Goal: Task Accomplishment & Management: Manage account settings

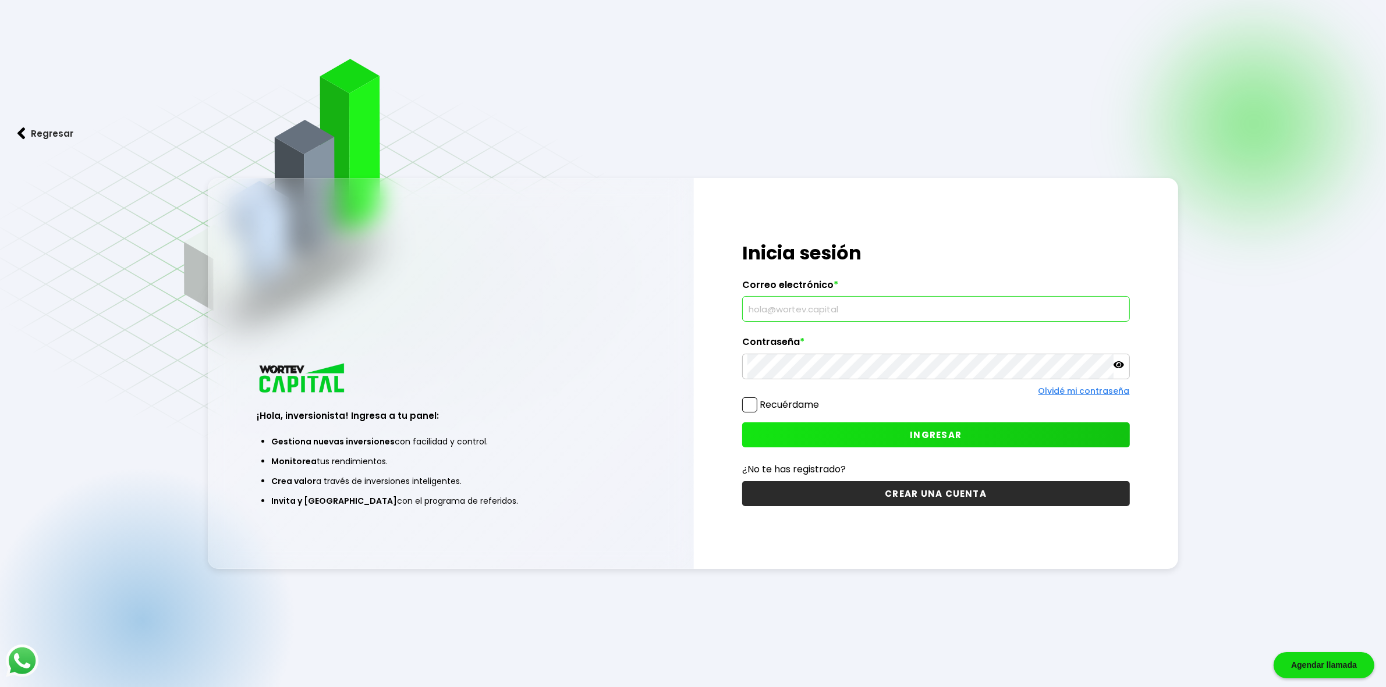
click at [854, 304] on input "text" at bounding box center [935, 309] width 377 height 24
type input "[EMAIL_ADDRESS][DOMAIN_NAME]"
click at [1118, 367] on icon at bounding box center [1118, 364] width 10 height 7
click at [923, 438] on span "INGRESAR" at bounding box center [936, 435] width 52 height 12
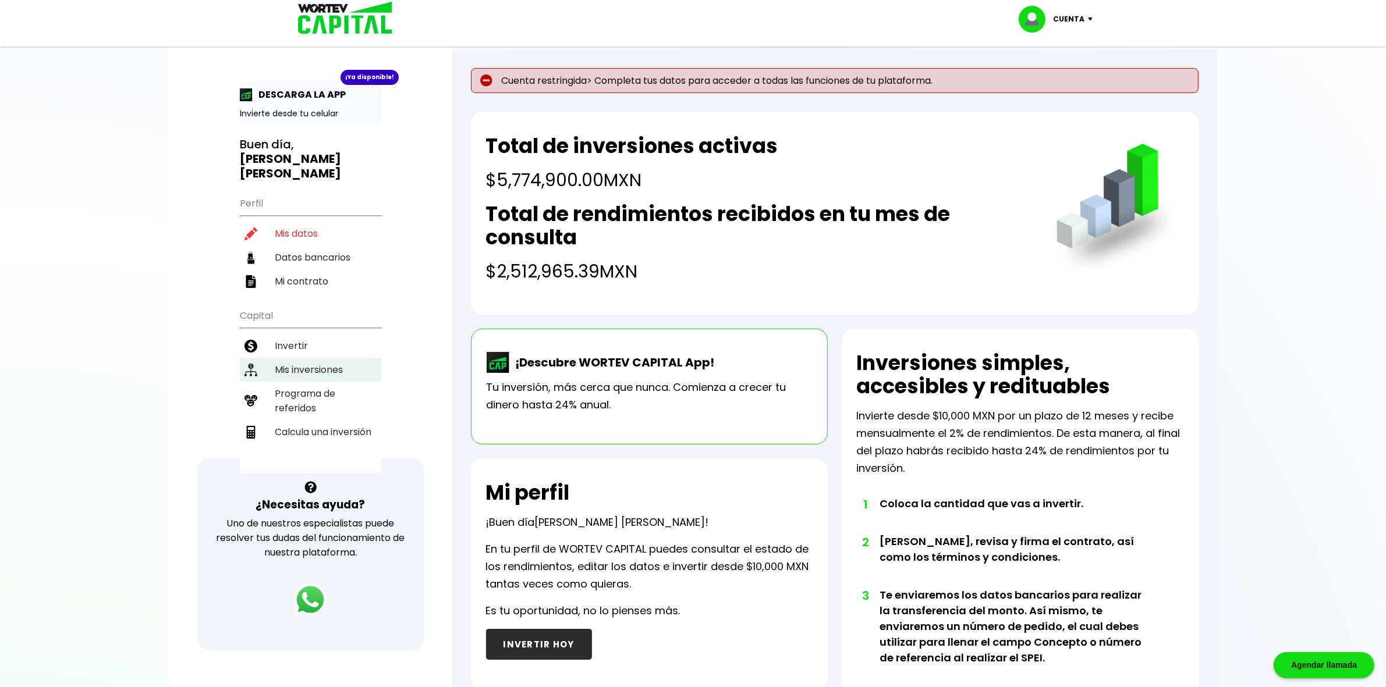
click at [297, 358] on li "Mis inversiones" at bounding box center [310, 370] width 141 height 24
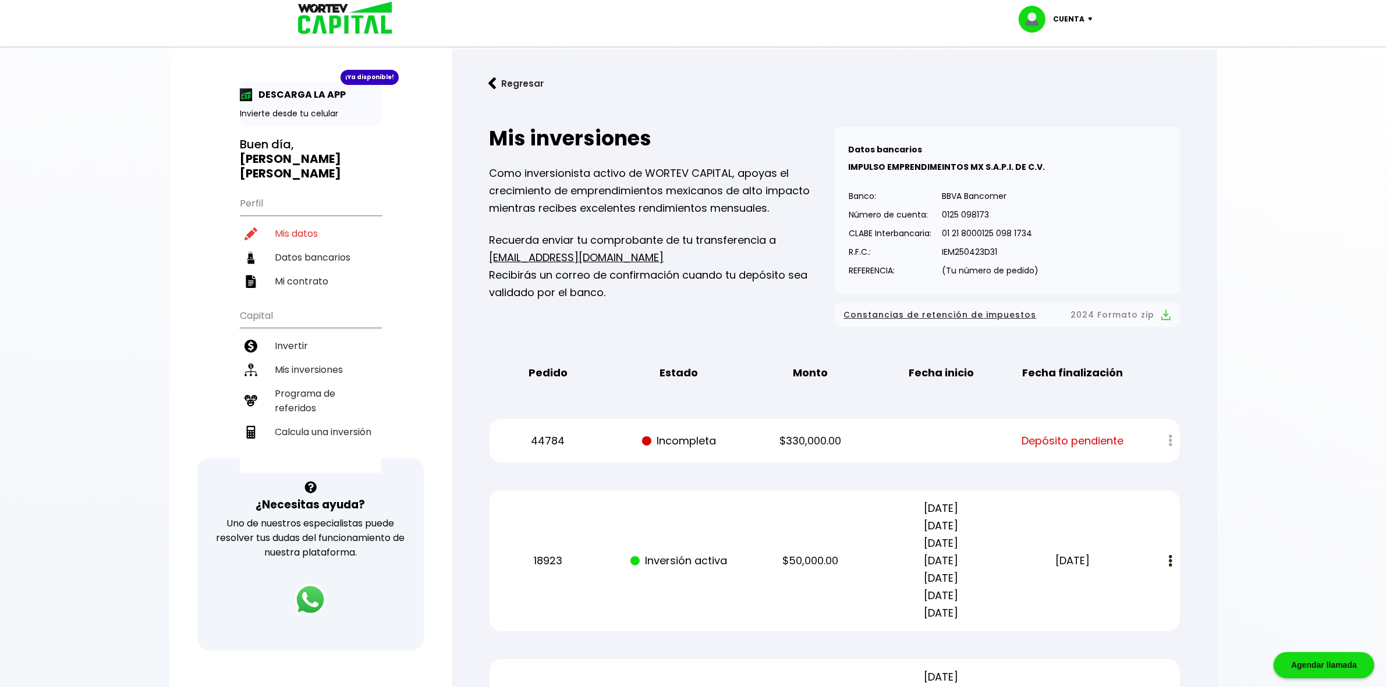
click at [1070, 18] on p "Cuenta" at bounding box center [1068, 18] width 31 height 17
click at [1065, 77] on li "Cerrar sesión" at bounding box center [1056, 78] width 93 height 24
